Goal: Task Accomplishment & Management: Use online tool/utility

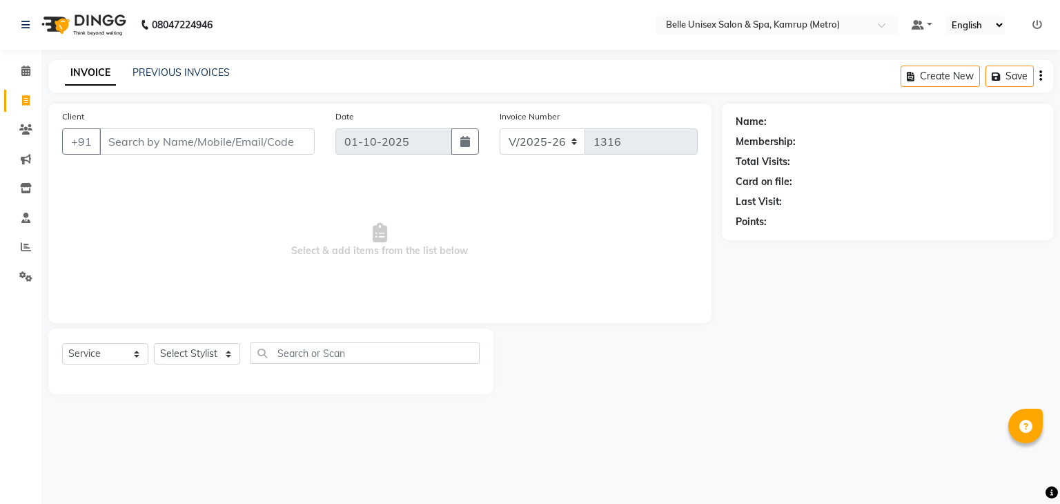
select select "7291"
select select "service"
click at [1050, 338] on div "Name: Membership: Total Visits: Card on file: Last Visit: Points:" at bounding box center [893, 249] width 342 height 291
click at [231, 352] on select "Select Stylist ABBE Admin id [PERSON_NAME] ASEM COUNTER SALE [PERSON_NAME] [PER…" at bounding box center [197, 353] width 86 height 21
click at [442, 265] on span "Select & add items from the list below" at bounding box center [380, 240] width 636 height 138
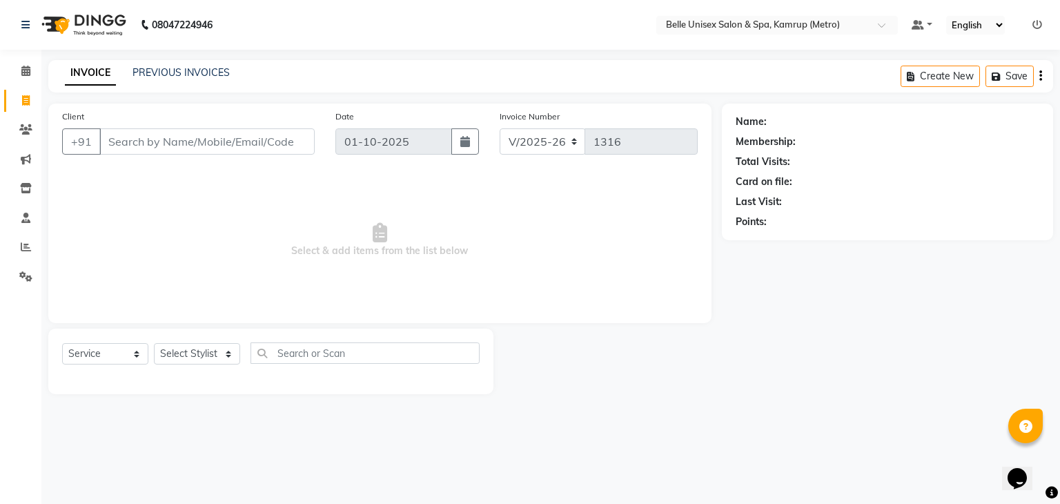
click at [442, 265] on span "Select & add items from the list below" at bounding box center [380, 240] width 636 height 138
click at [26, 244] on icon at bounding box center [26, 247] width 10 height 10
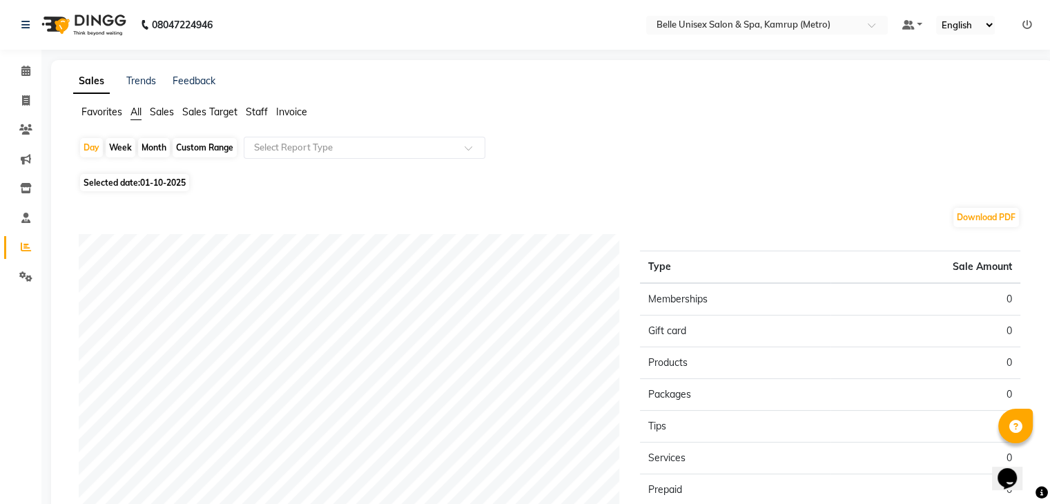
click at [163, 142] on div "Month" at bounding box center [154, 147] width 32 height 19
select select "10"
select select "2025"
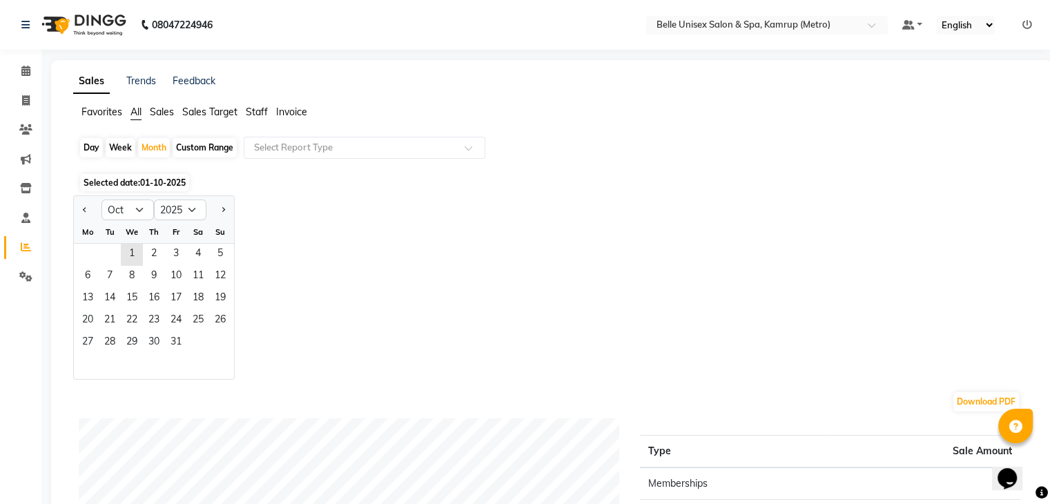
click at [104, 232] on div "Tu" at bounding box center [110, 232] width 22 height 22
click at [108, 197] on div "Jan Feb Mar Apr May Jun [DATE] Aug Sep Oct Nov [DATE] 2016 2017 2018 2019 2020 …" at bounding box center [154, 208] width 160 height 25
drag, startPoint x: 113, startPoint y: 205, endPoint x: 108, endPoint y: 216, distance: 12.3
click at [116, 213] on select "Jan Feb Mar Apr May Jun [DATE] Aug Sep Oct Nov Dec" at bounding box center [127, 210] width 52 height 21
select select "9"
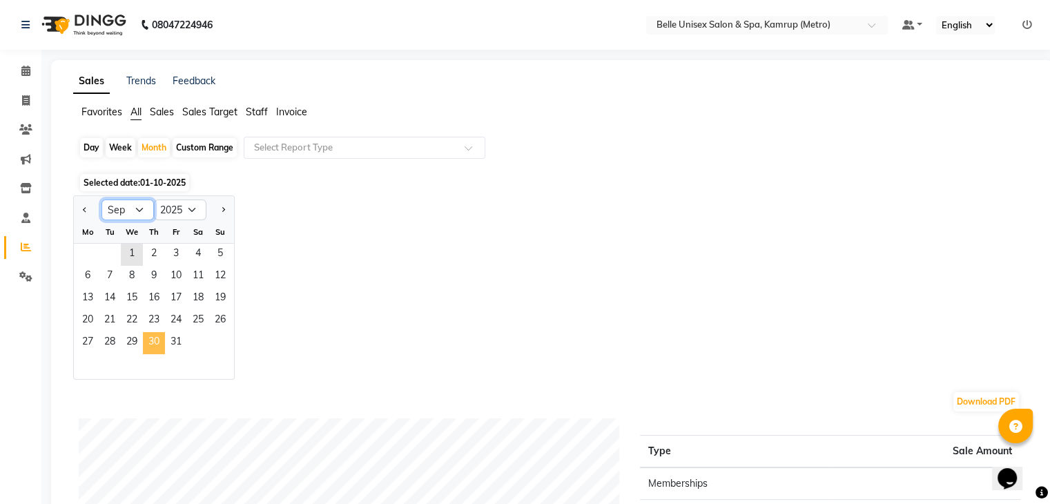
click at [101, 200] on select "Jan Feb Mar Apr May Jun [DATE] Aug Sep Oct Nov Dec" at bounding box center [127, 210] width 52 height 21
click at [108, 339] on span "30" at bounding box center [110, 343] width 22 height 22
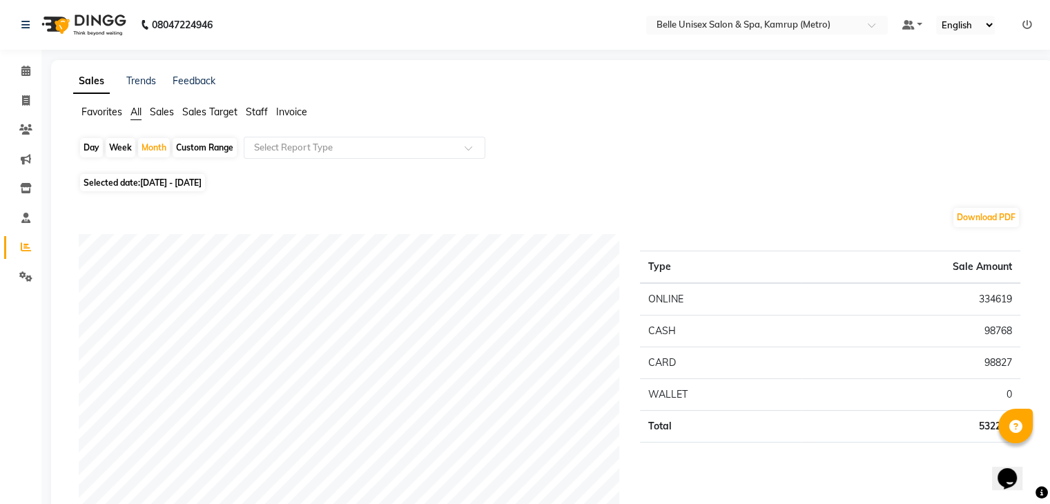
click at [161, 105] on li "Sales" at bounding box center [162, 112] width 24 height 14
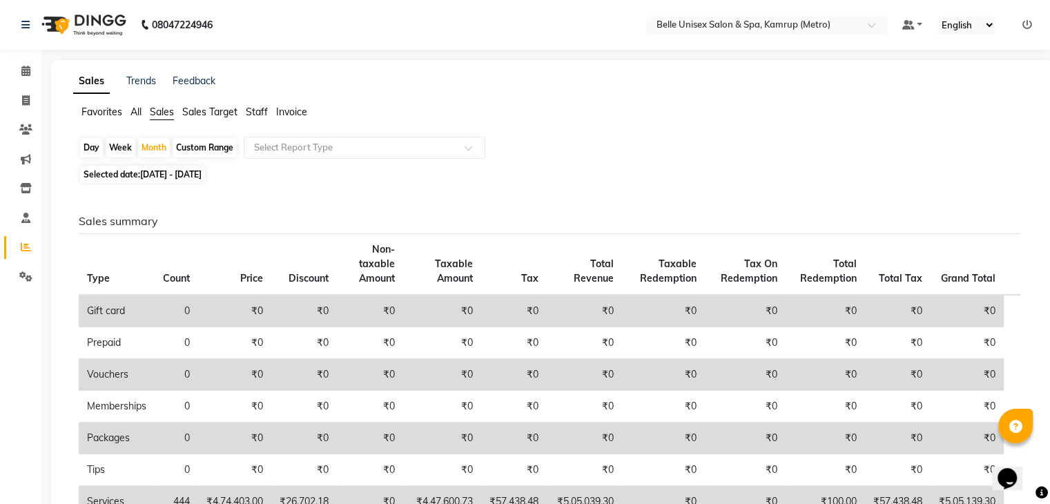
click at [221, 111] on span "Sales Target" at bounding box center [209, 112] width 55 height 12
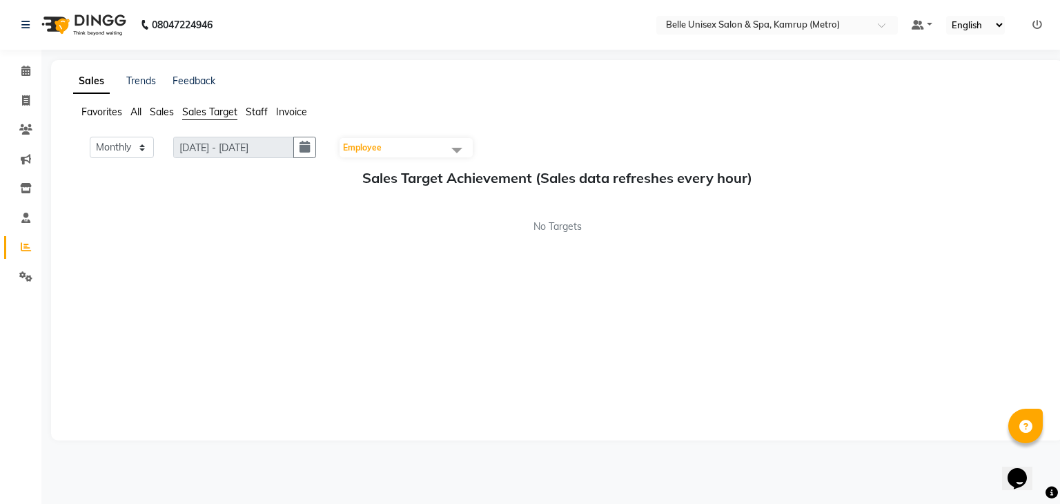
click at [291, 113] on span "Invoice" at bounding box center [291, 112] width 31 height 12
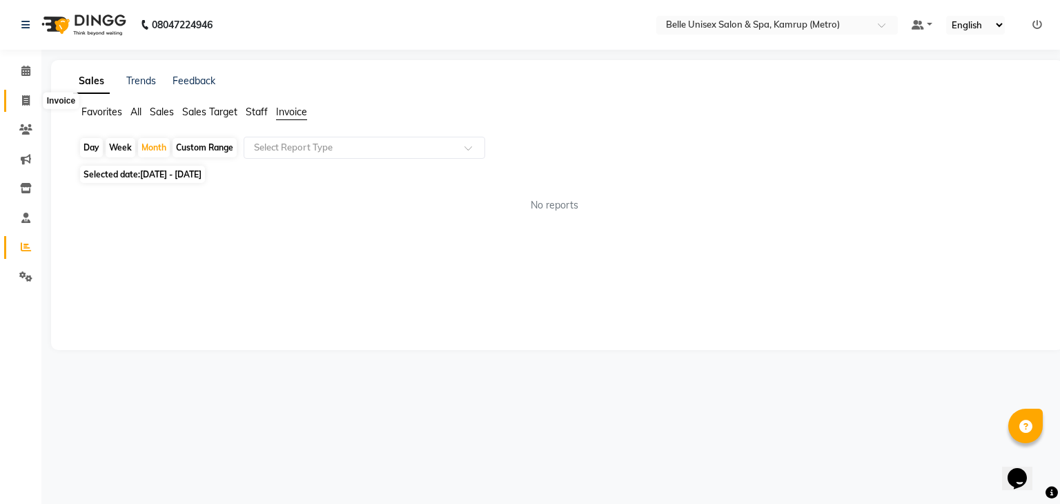
click at [22, 99] on icon at bounding box center [26, 100] width 8 height 10
select select "service"
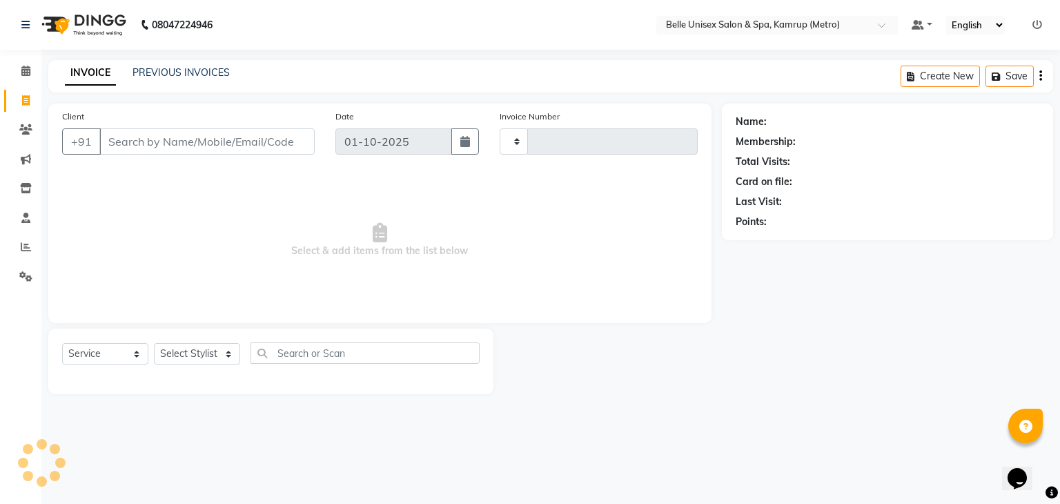
type input "1316"
select select "7291"
click at [226, 351] on select "Select Stylist ABBE Admin id [PERSON_NAME] ASEM COUNTER SALE [PERSON_NAME] [PER…" at bounding box center [197, 353] width 86 height 21
click at [231, 357] on select "Select Stylist ABBE Admin id [PERSON_NAME] ASEM COUNTER SALE [PERSON_NAME] [PER…" at bounding box center [197, 353] width 86 height 21
click at [660, 395] on main "INVOICE PREVIOUS INVOICES Create New Save Client +91 Date [DATE] Invoice Number…" at bounding box center [550, 237] width 1019 height 355
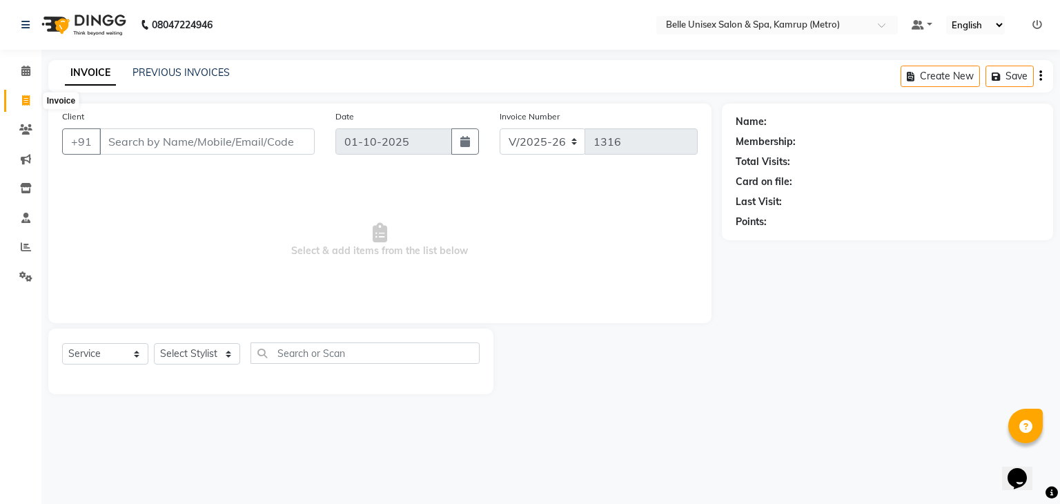
click at [30, 99] on span at bounding box center [26, 101] width 24 height 16
select select "service"
select select "7291"
type input "1316"
click at [812, 376] on div "Name: Membership: Total Visits: Card on file: Last Visit: Points:" at bounding box center [893, 249] width 342 height 291
